Goal: Transaction & Acquisition: Purchase product/service

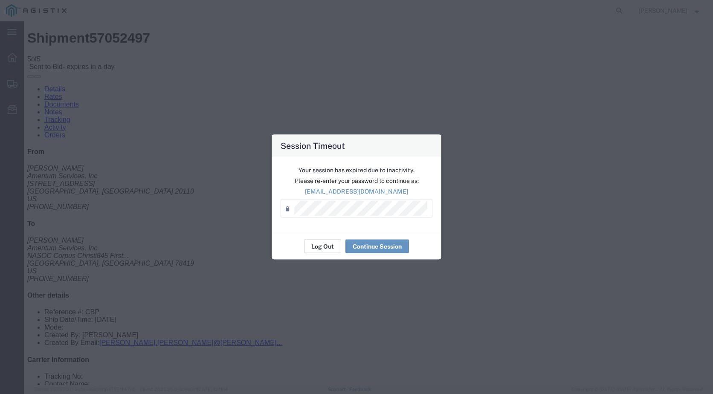
click at [320, 242] on button "Log Out" at bounding box center [322, 247] width 37 height 14
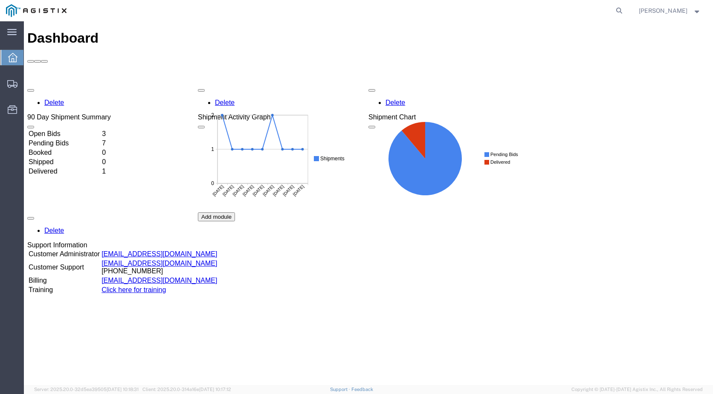
click at [57, 130] on td "Open Bids" at bounding box center [64, 134] width 73 height 9
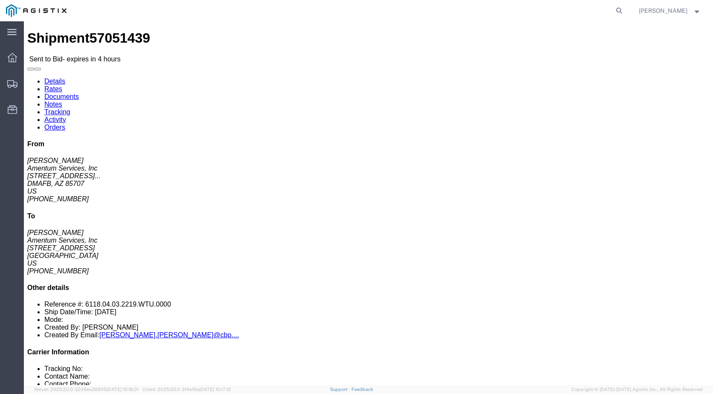
click link "Notes"
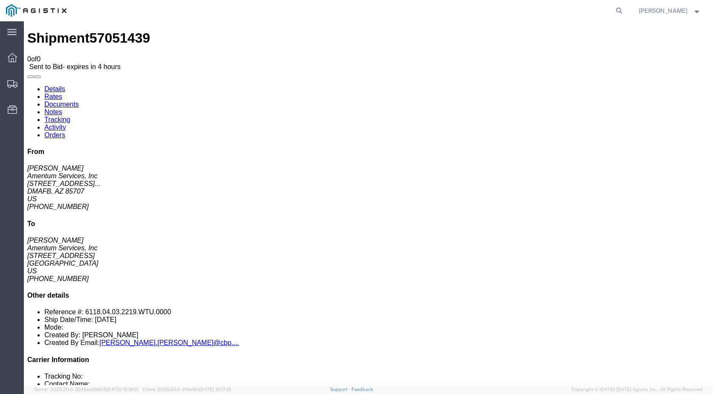
click at [79, 101] on link "Documents" at bounding box center [61, 104] width 35 height 7
click at [51, 85] on link "Details" at bounding box center [54, 88] width 21 height 7
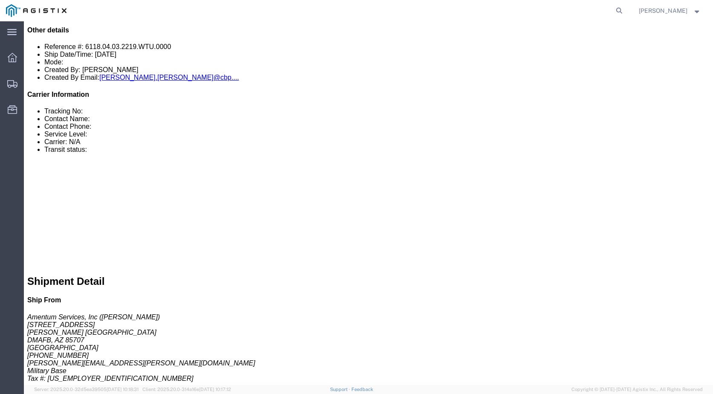
scroll to position [266, 0]
click div "1 Pallet(s) Oversized (Not Stackable) Total weight: 560.00 LBS Dimensions: L 13…"
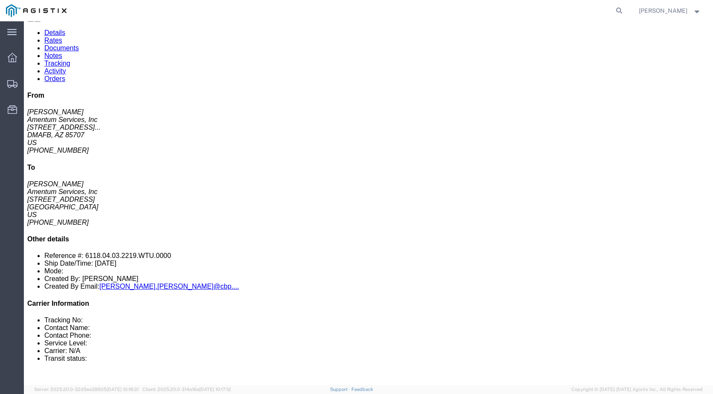
scroll to position [0, 0]
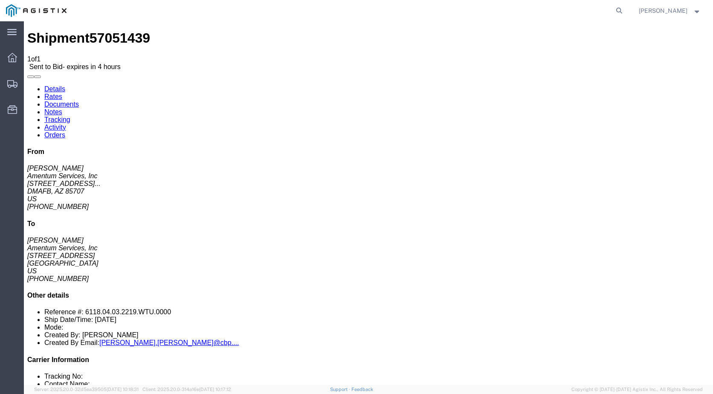
click address "Amentum Services, Inc (Forrest Gregg) 8092 Hangar Road San Angelo, TX 76904 Uni…"
click link "Enter / Modify Bid"
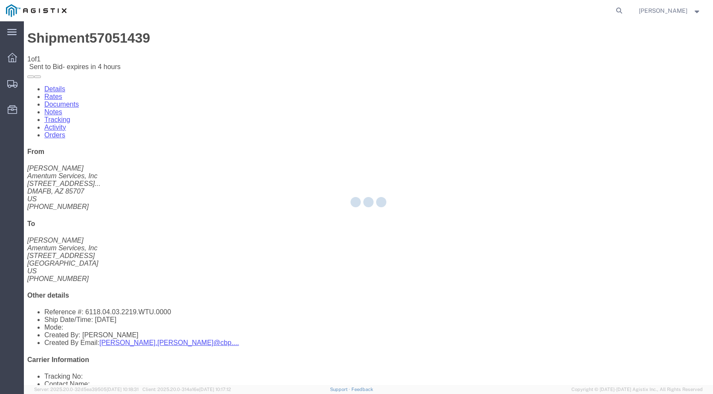
select select "21013"
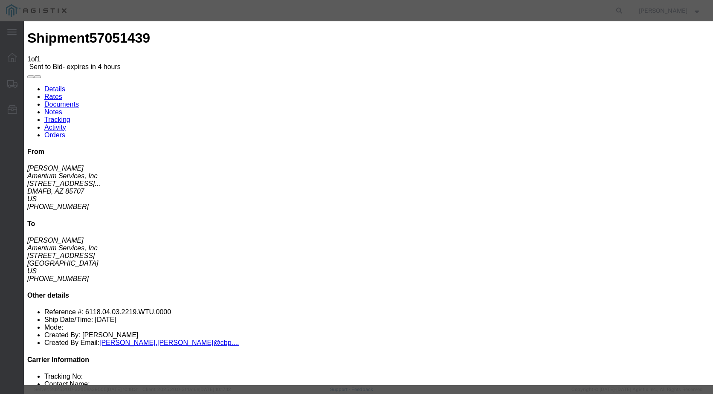
click select "Select Air LTL Standard 3 - 5 Day Ocean TL Standard 3 - 5 Day"
select select "39623"
click select "Select Air LTL Standard 3 - 5 Day Ocean TL Standard 3 - 5 Day"
click input "text"
type input "57051439"
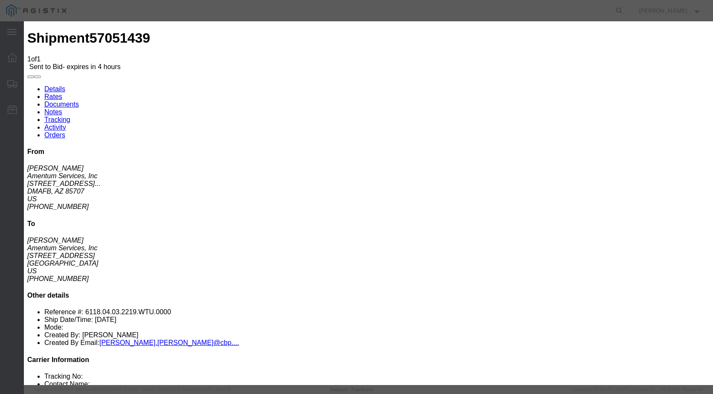
click div "Reference"
click select "Select Air Less than Truckload Multi-Leg Ocean Freight Rail Small Parcel Truckl…"
select select "LTL"
click select "Select Air Less than Truckload Multi-Leg Ocean Freight Rail Small Parcel Truckl…"
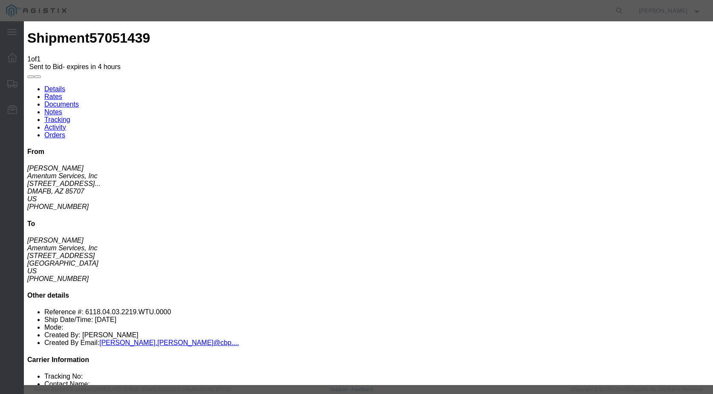
click input "number"
type input "2"
click input "number"
type input "1600"
click textarea
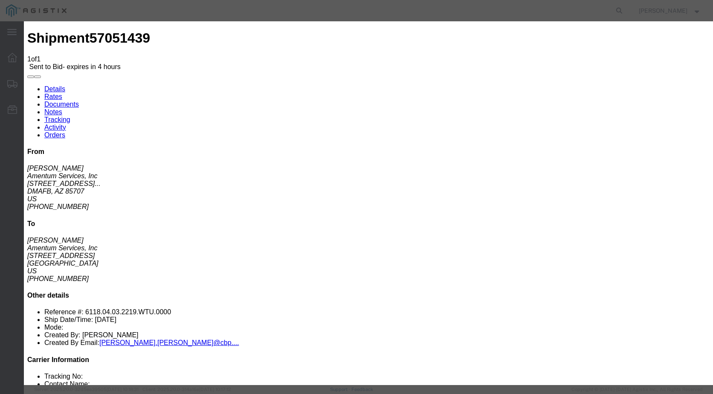
type textarea "rate is based on ABF"
click button "Submit"
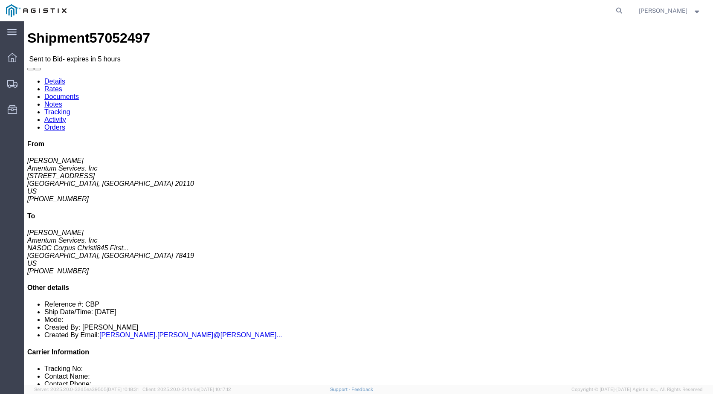
click link "Notes"
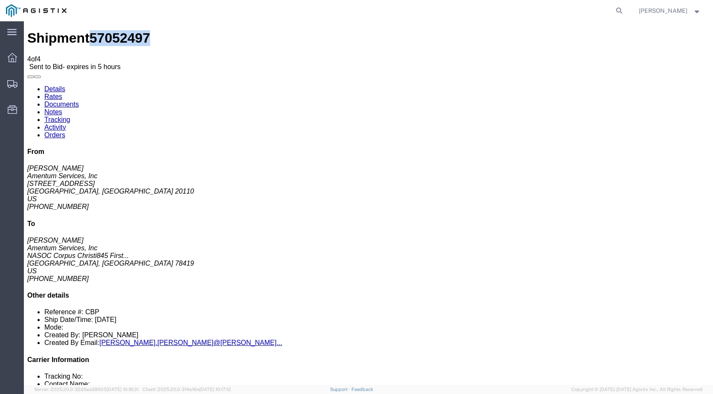
drag, startPoint x: 126, startPoint y: 30, endPoint x: 83, endPoint y: 29, distance: 43.1
click at [83, 30] on div "Shipment 57052497 4 of 4 Sent to Bid - expires in 5 hours" at bounding box center [368, 50] width 683 height 40
copy span "57052497"
click at [8, 58] on icon at bounding box center [12, 57] width 9 height 9
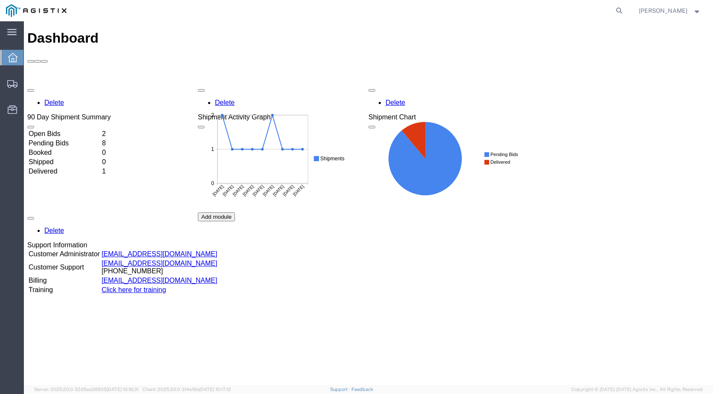
click at [87, 130] on td "Open Bids" at bounding box center [64, 134] width 73 height 9
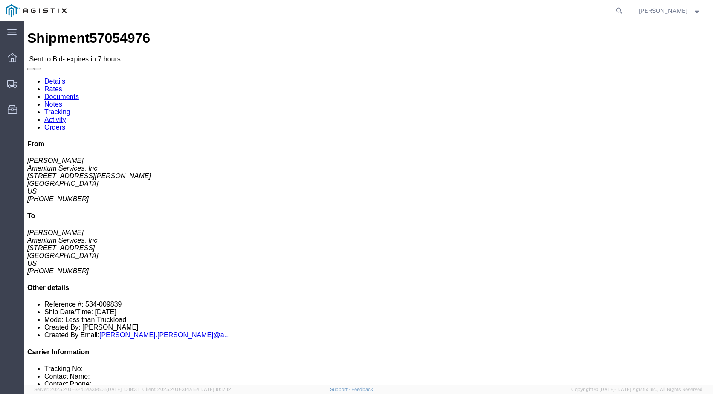
scroll to position [0, 0]
click link "Enter / Modify Bid"
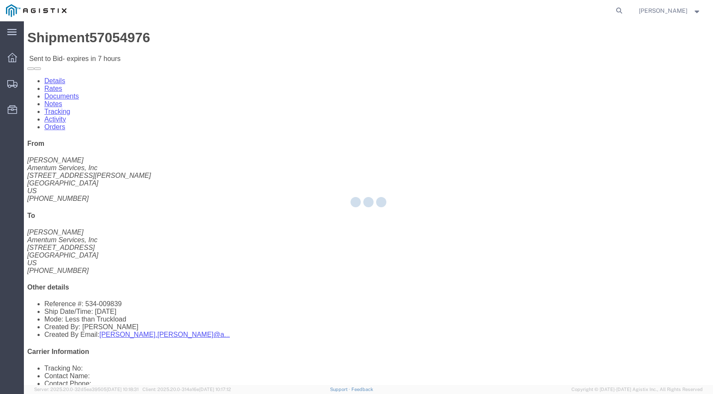
select select "21013"
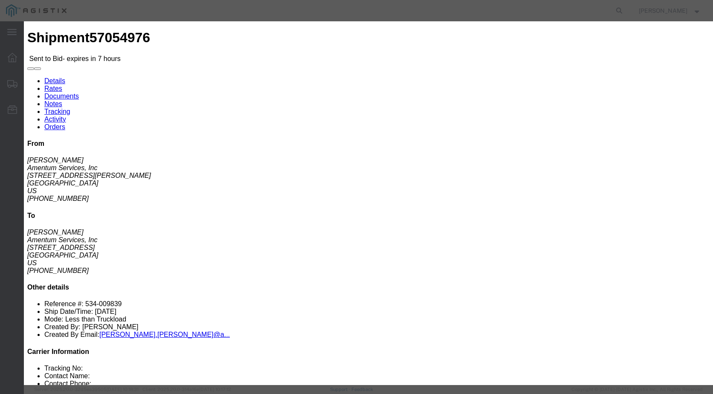
click select "Select Air LTL Standard 3 - 5 Day Ocean TL Standard 3 - 5 Day"
select select "39623"
click select "Select Air LTL Standard 3 - 5 Day Ocean TL Standard 3 - 5 Day"
click div "Bid Information Vendor Select Scan Global Logistics Service Level Select Air LT…"
click input "text"
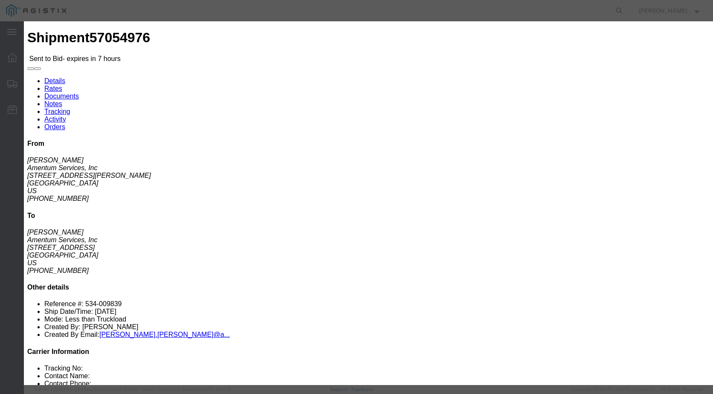
type input "57054976"
click h3 "Required Acknowledgments"
click select "Select Air Less than Truckload Multi-Leg Ocean Freight Rail Small Parcel Truckl…"
select select "LTL"
click select "Select Air Less than Truckload Multi-Leg Ocean Freight Rail Small Parcel Truckl…"
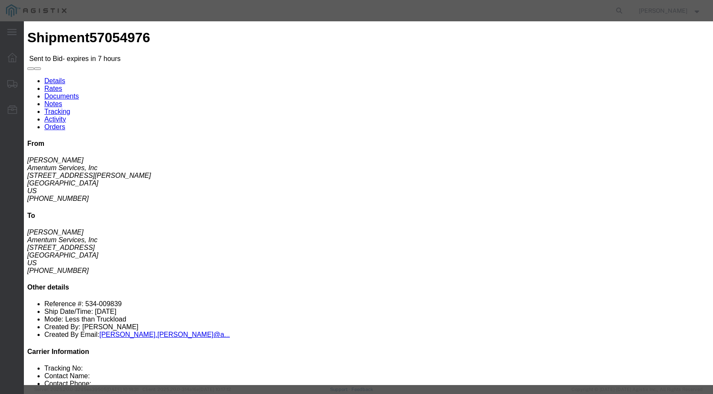
click input "number"
type input "877"
click textarea
type textarea "rate is based on R&L"
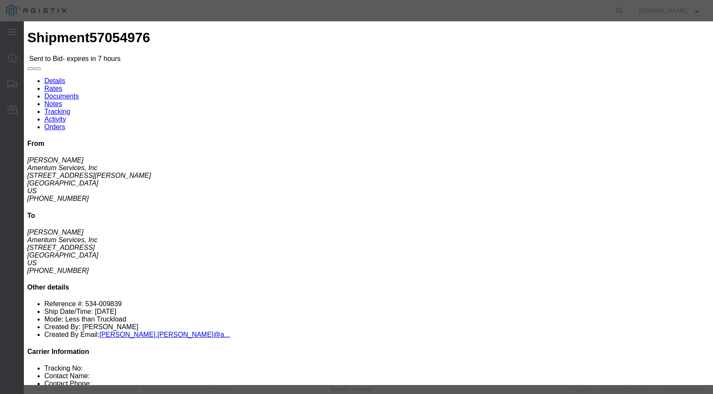
click button "Submit"
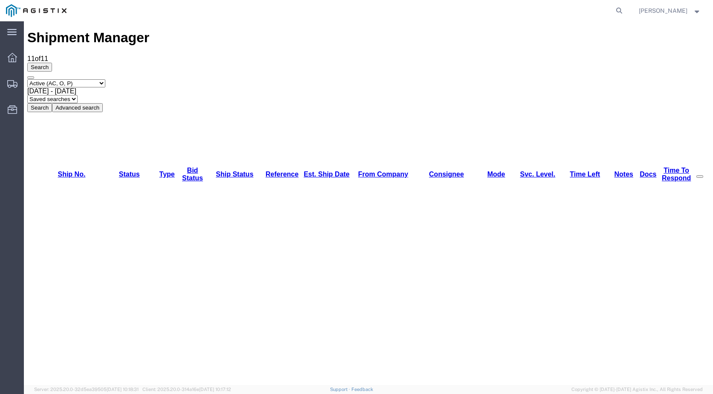
scroll to position [0, 0]
